Goal: Information Seeking & Learning: Learn about a topic

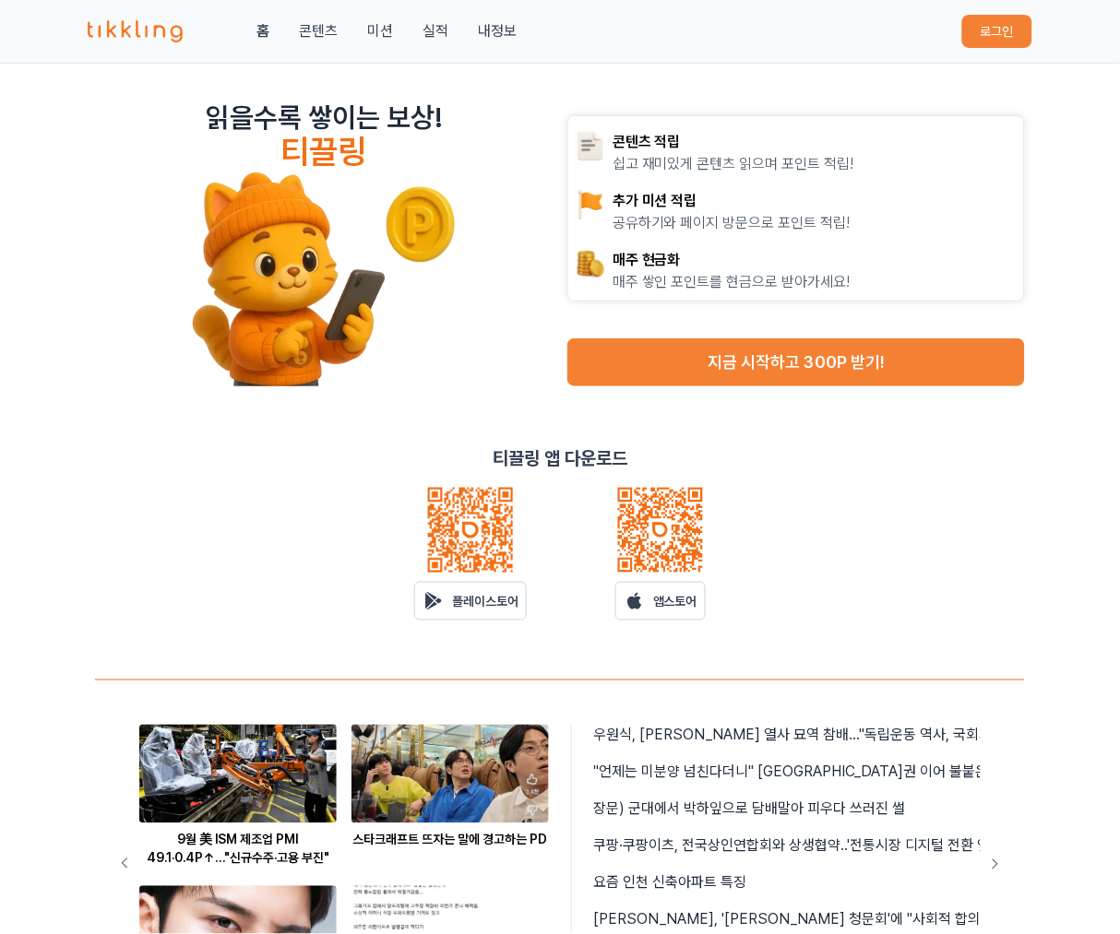
click at [1009, 44] on button "로그인" at bounding box center [997, 31] width 70 height 33
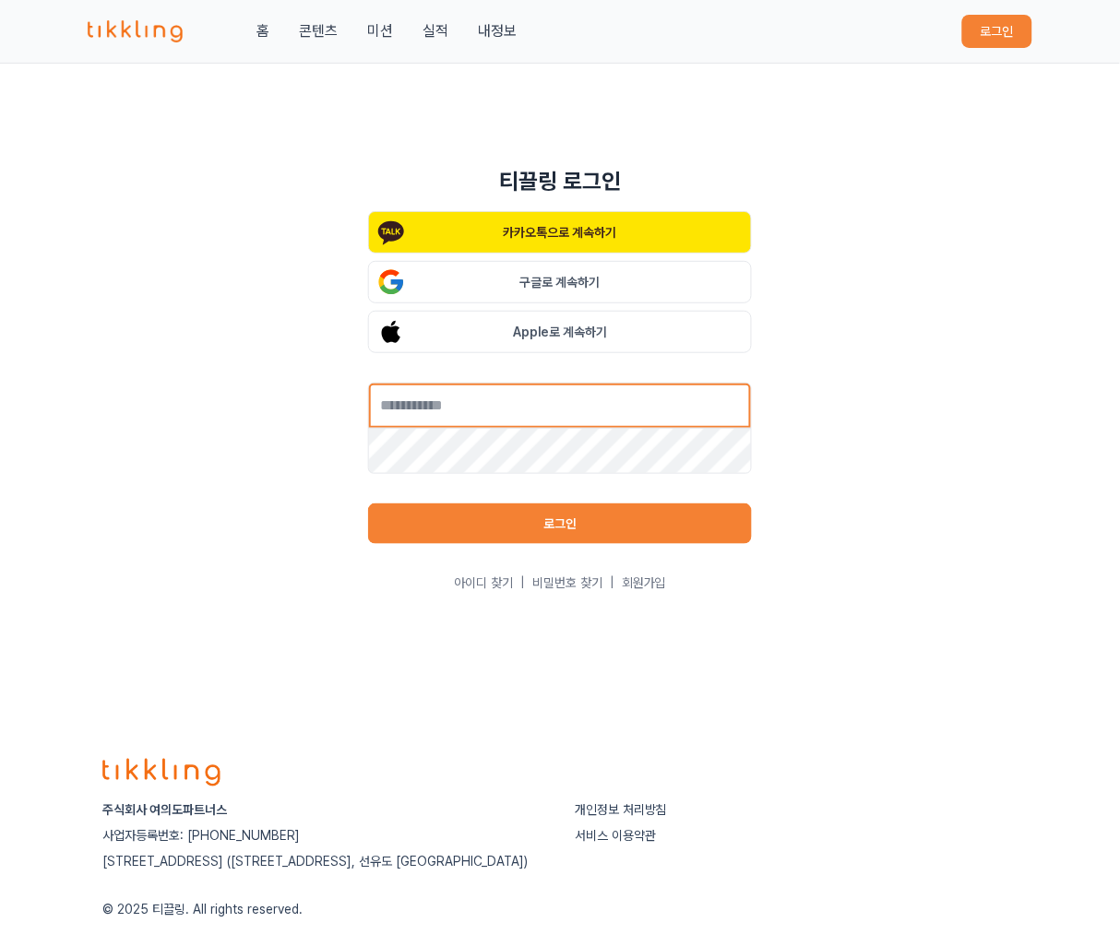
click at [463, 402] on input "text" at bounding box center [560, 406] width 384 height 46
click at [619, 406] on input "text" at bounding box center [560, 406] width 384 height 46
type input "**********"
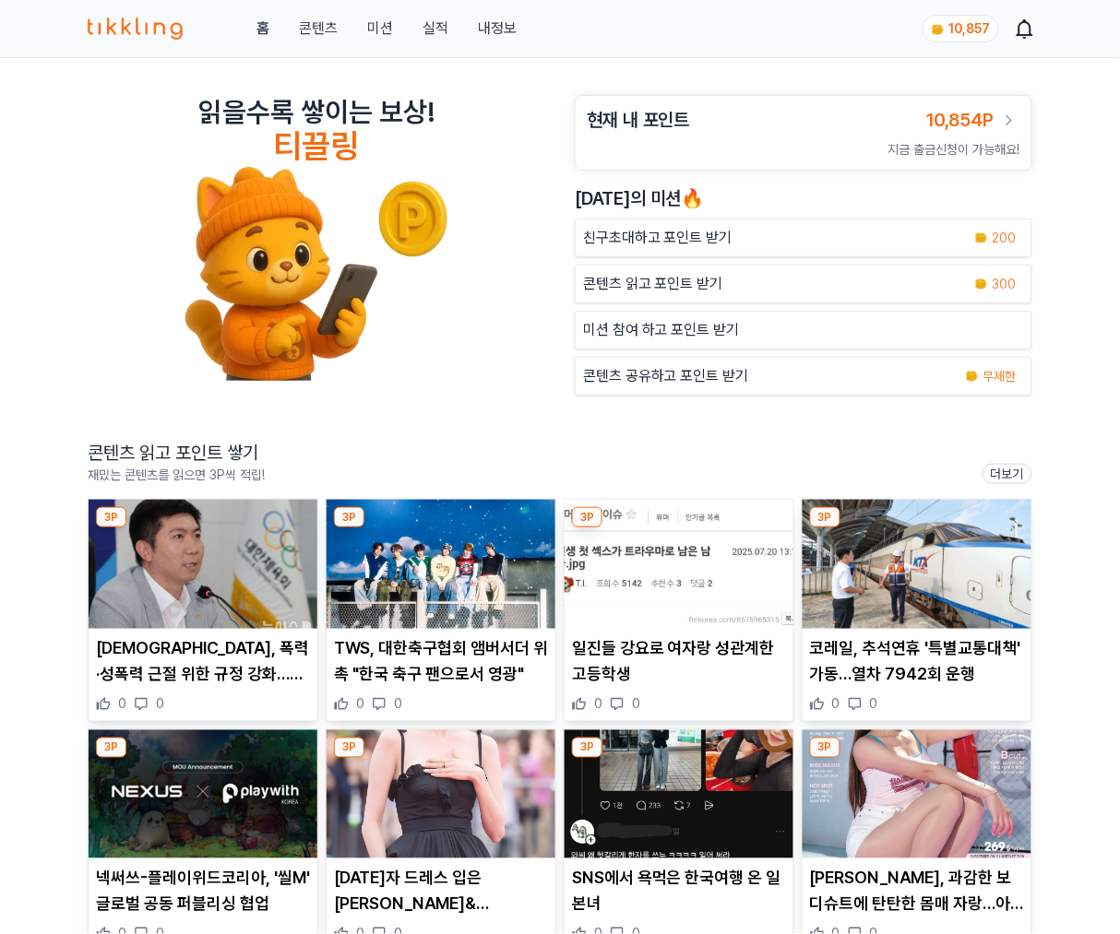
click at [469, 598] on img at bounding box center [440, 564] width 229 height 129
click at [727, 598] on img at bounding box center [678, 564] width 229 height 129
click at [936, 582] on img at bounding box center [916, 564] width 229 height 129
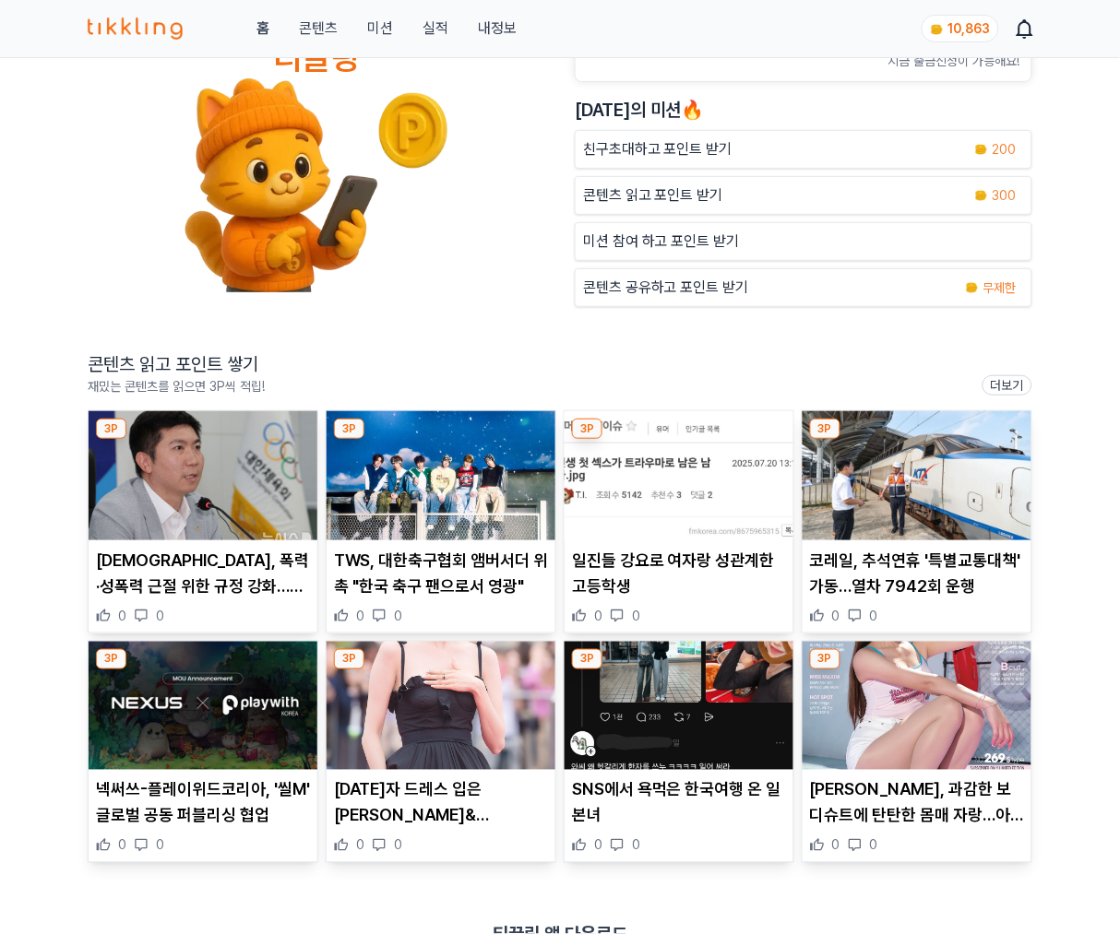
scroll to position [131, 0]
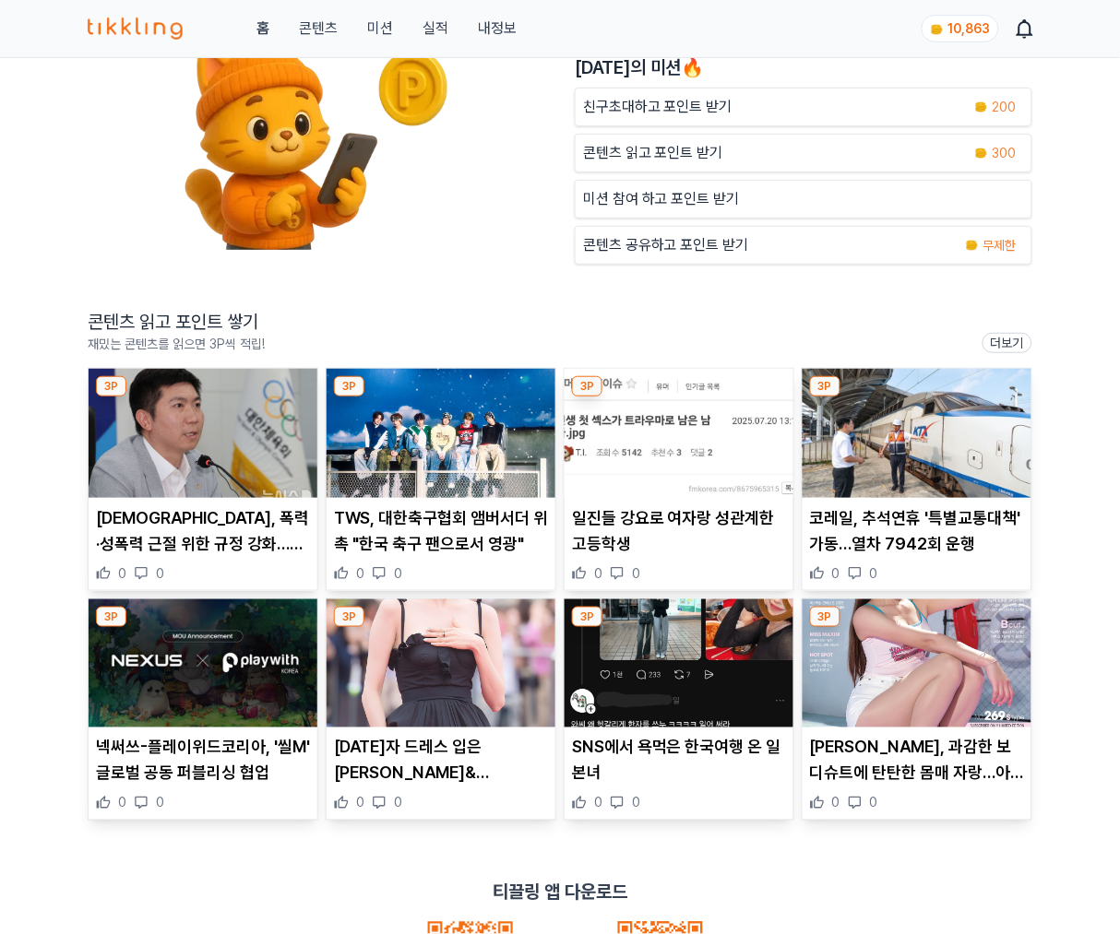
click at [229, 715] on img at bounding box center [203, 663] width 229 height 129
click at [419, 662] on img at bounding box center [440, 663] width 229 height 129
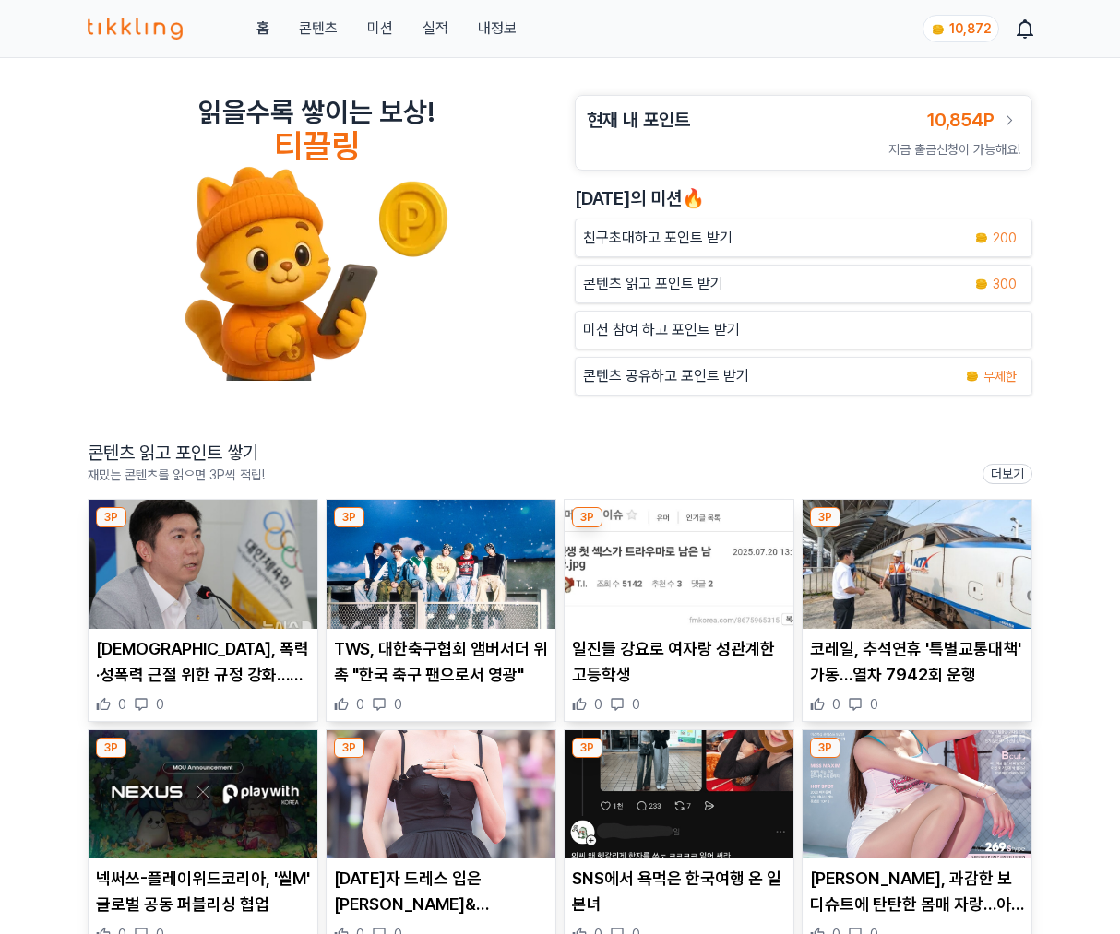
scroll to position [134, 0]
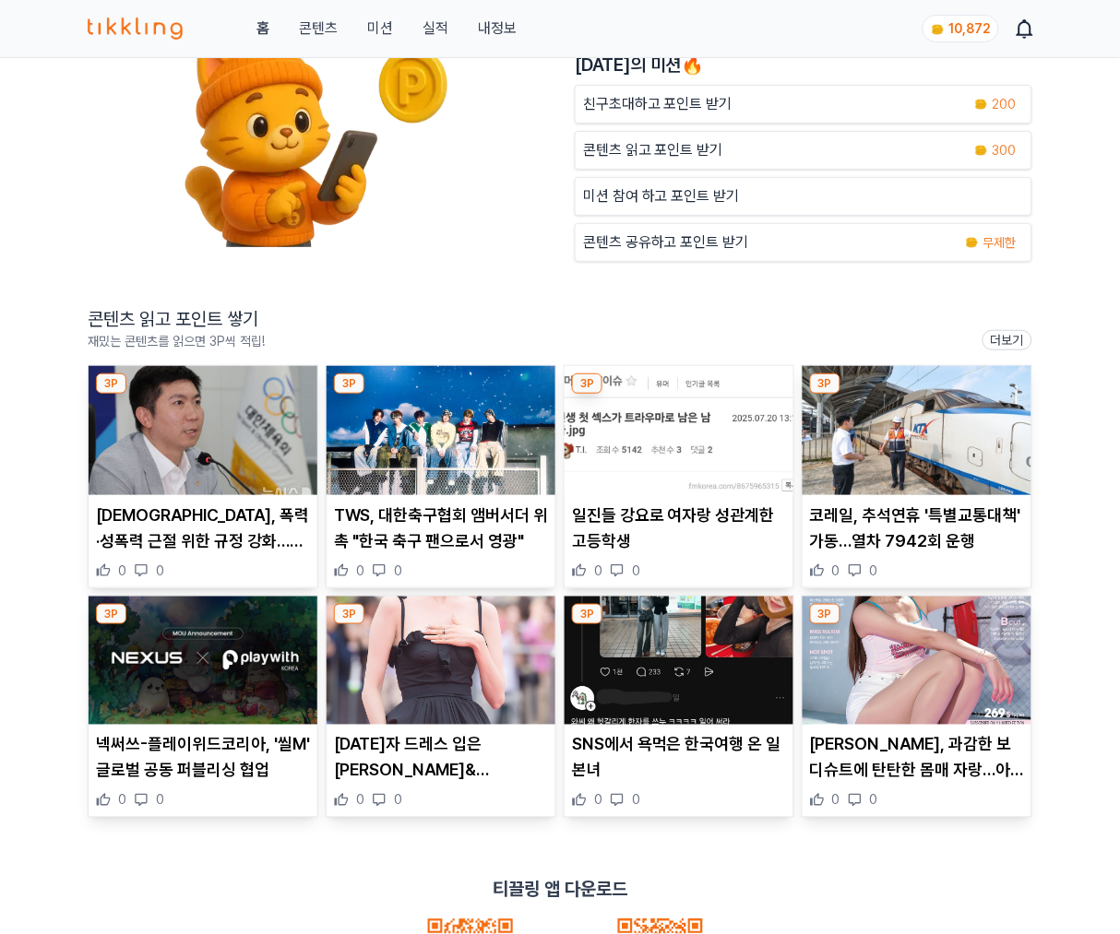
click at [701, 680] on img at bounding box center [678, 661] width 229 height 129
click at [633, 148] on p "콘텐츠 읽고 포인트 받기" at bounding box center [653, 150] width 140 height 22
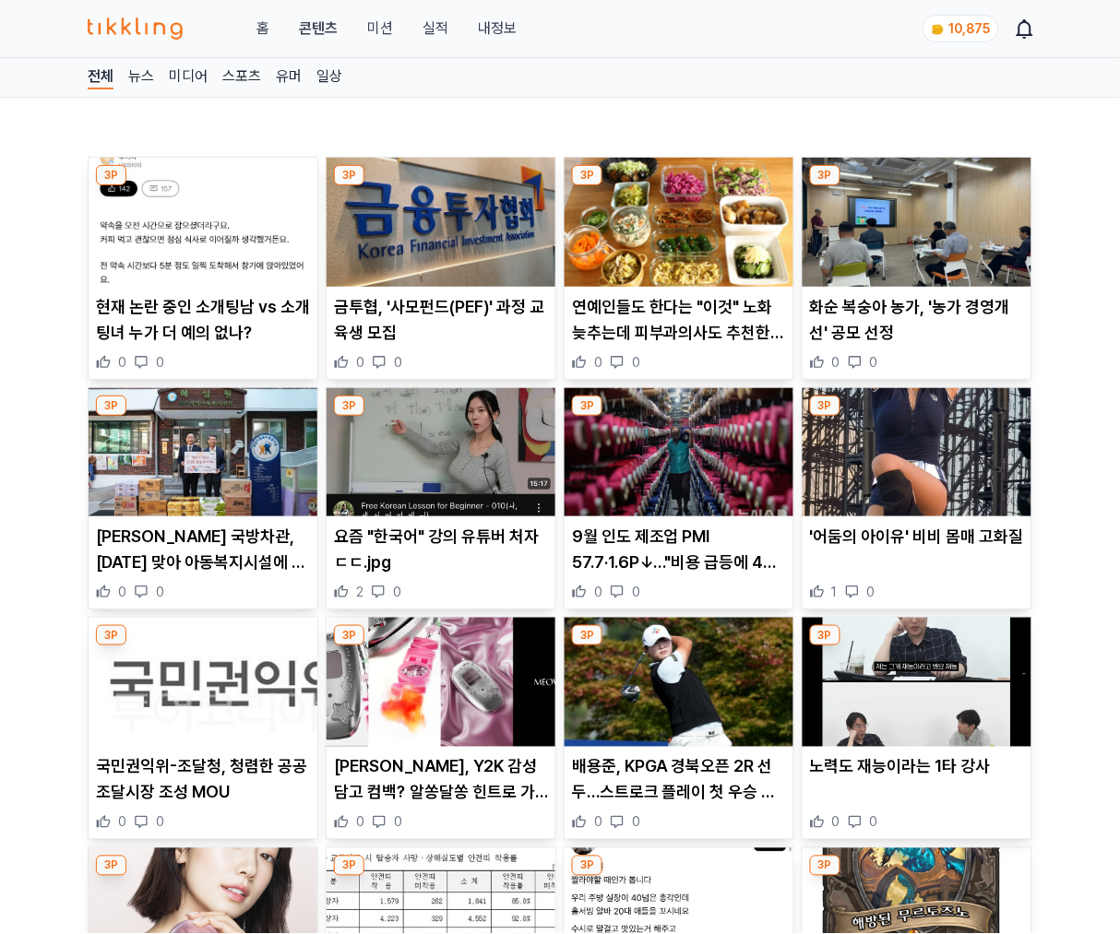
click at [214, 267] on img at bounding box center [203, 222] width 229 height 129
click at [465, 245] on img at bounding box center [440, 222] width 229 height 129
click at [682, 244] on img at bounding box center [678, 222] width 229 height 129
click at [434, 19] on link "실적" at bounding box center [435, 29] width 26 height 22
